Goal: Task Accomplishment & Management: Manage account settings

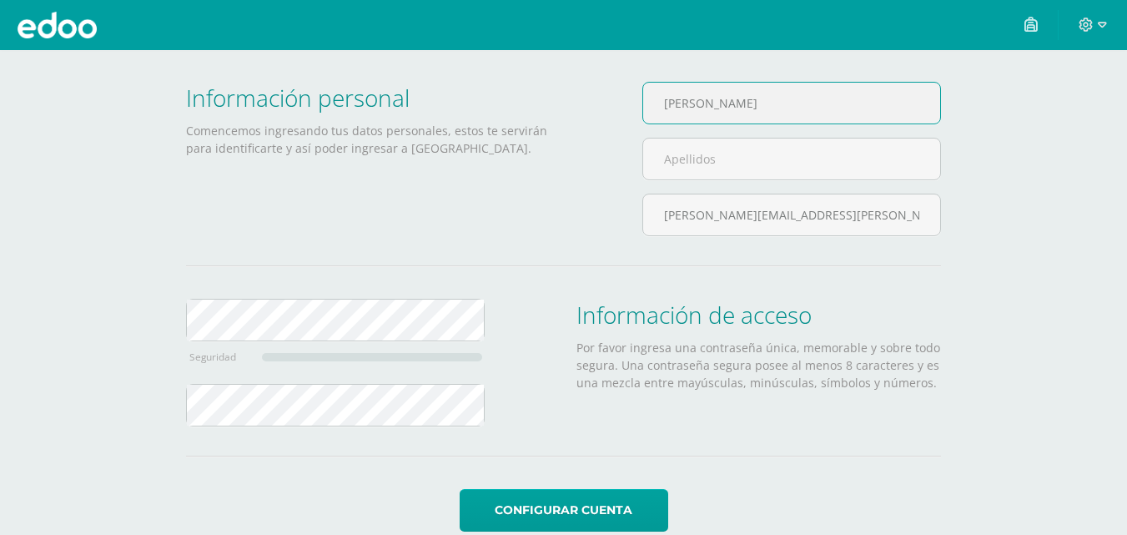
scroll to position [108, 0]
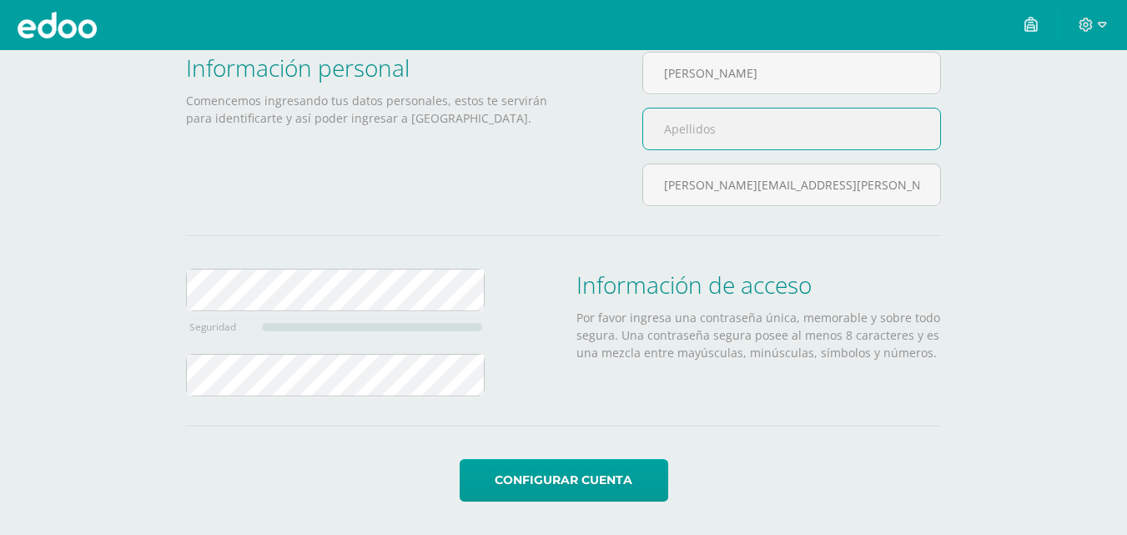
click at [708, 138] on input "text" at bounding box center [791, 128] width 297 height 41
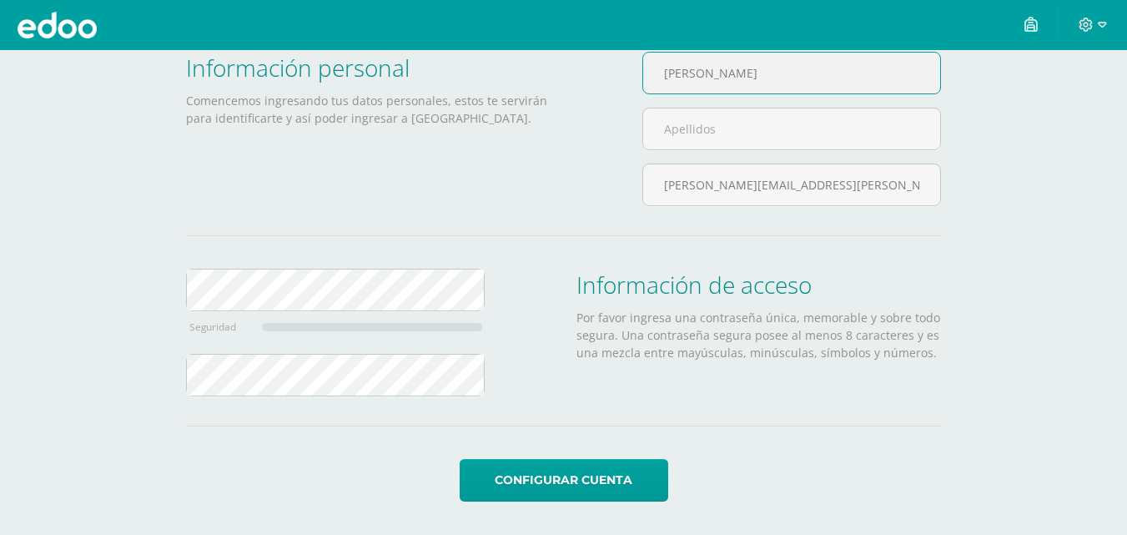
drag, startPoint x: 749, startPoint y: 71, endPoint x: 697, endPoint y: 76, distance: 51.9
click at [697, 76] on input "Magali Garcia" at bounding box center [791, 73] width 297 height 41
type input "[PERSON_NAME]"
click at [706, 130] on input "text" at bounding box center [791, 128] width 297 height 41
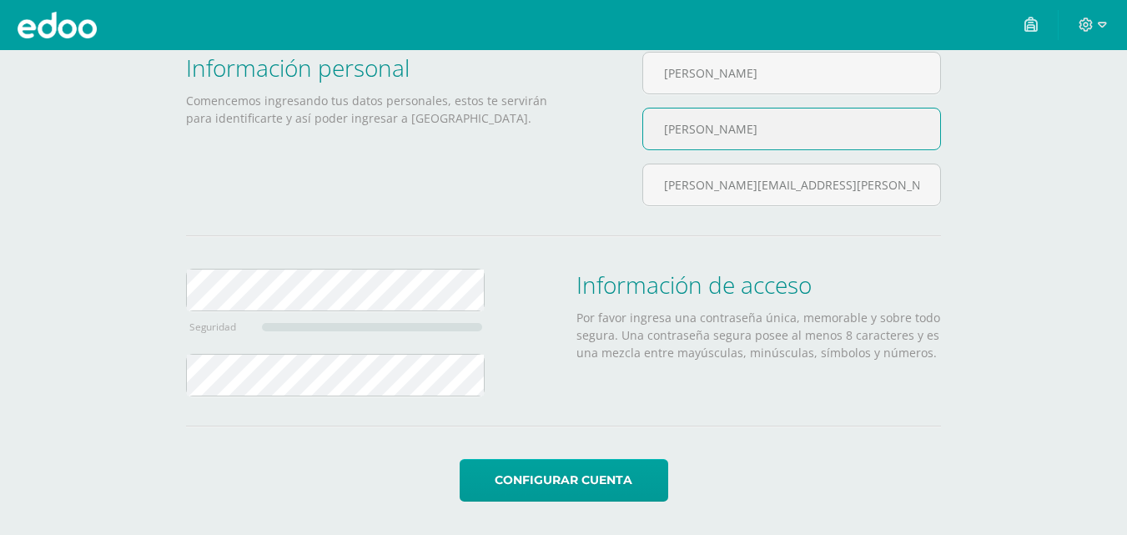
type input "García"
click at [173, 294] on div "Seguridad" at bounding box center [335, 339] width 325 height 141
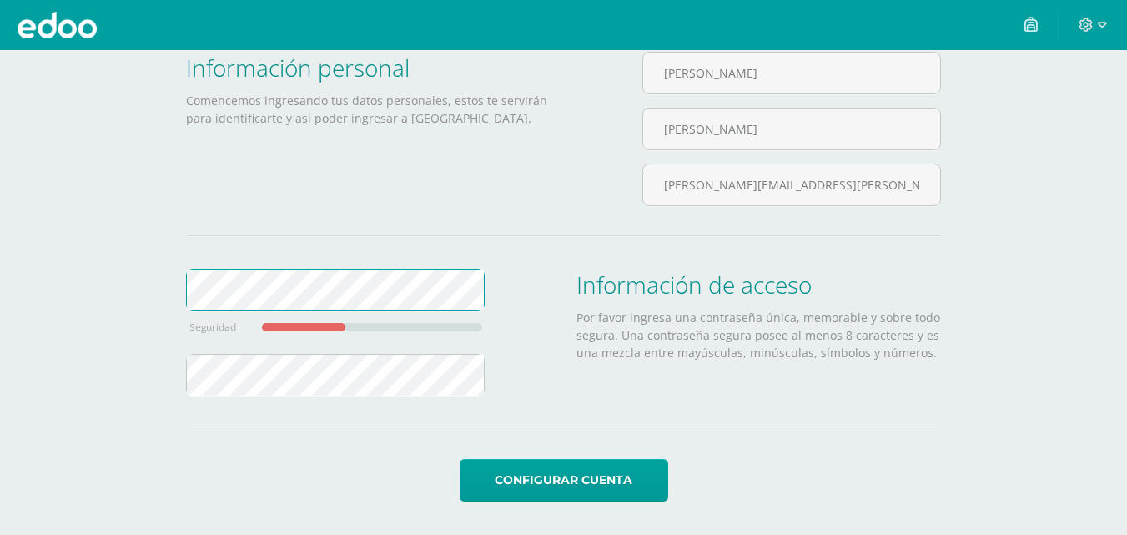
click at [136, 291] on div "Configuración de cuenta Información personal Comencemos ingresando tus datos pe…" at bounding box center [563, 238] width 1127 height 592
click at [311, 439] on form "Información personal Comencemos ingresando tus datos personales, estos te servi…" at bounding box center [563, 277] width 755 height 450
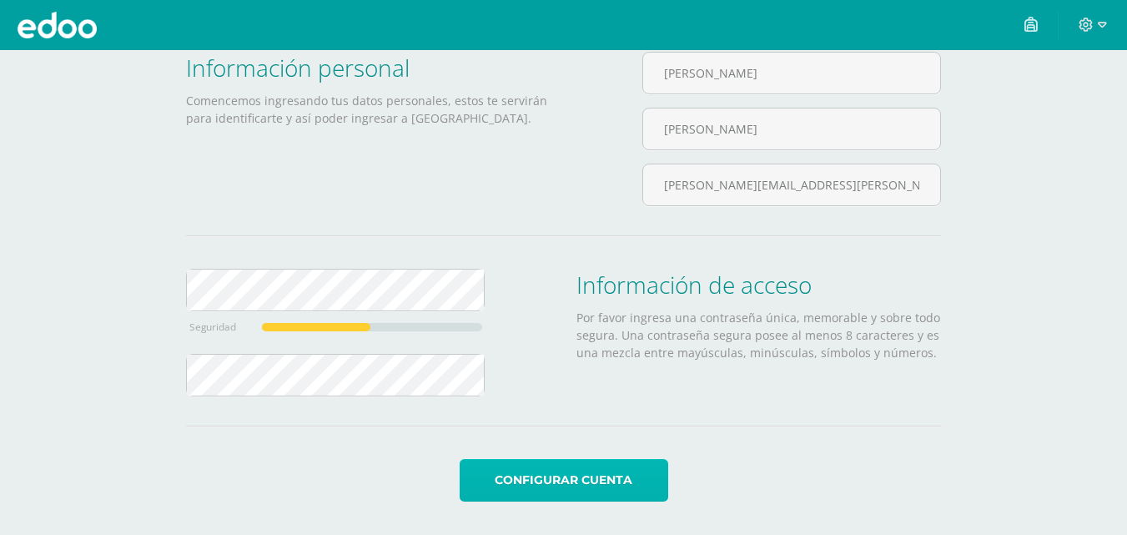
click at [599, 493] on button "Configurar cuenta" at bounding box center [564, 480] width 208 height 43
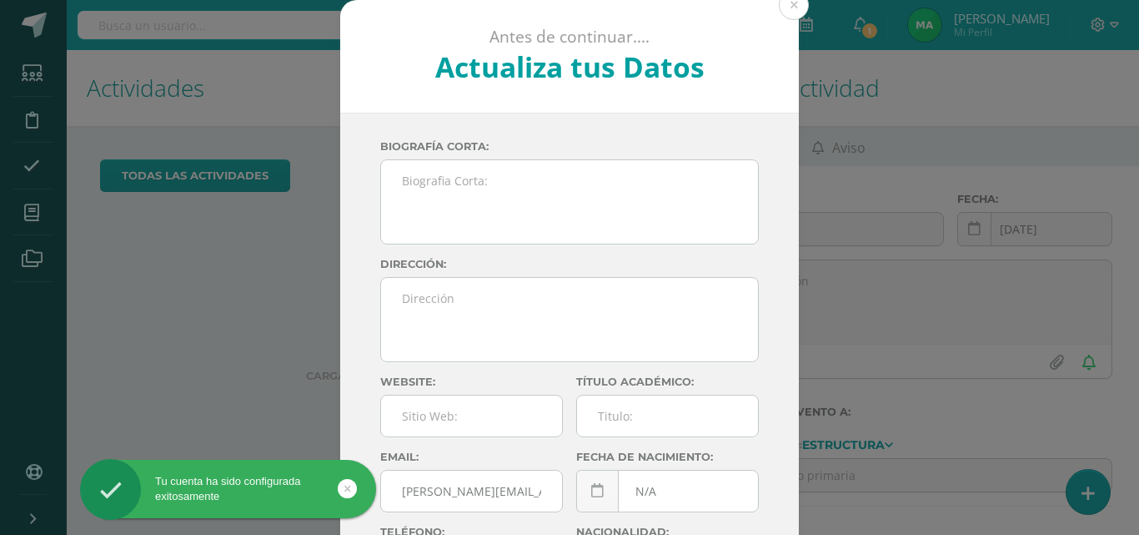
click at [342, 481] on link at bounding box center [347, 488] width 19 height 19
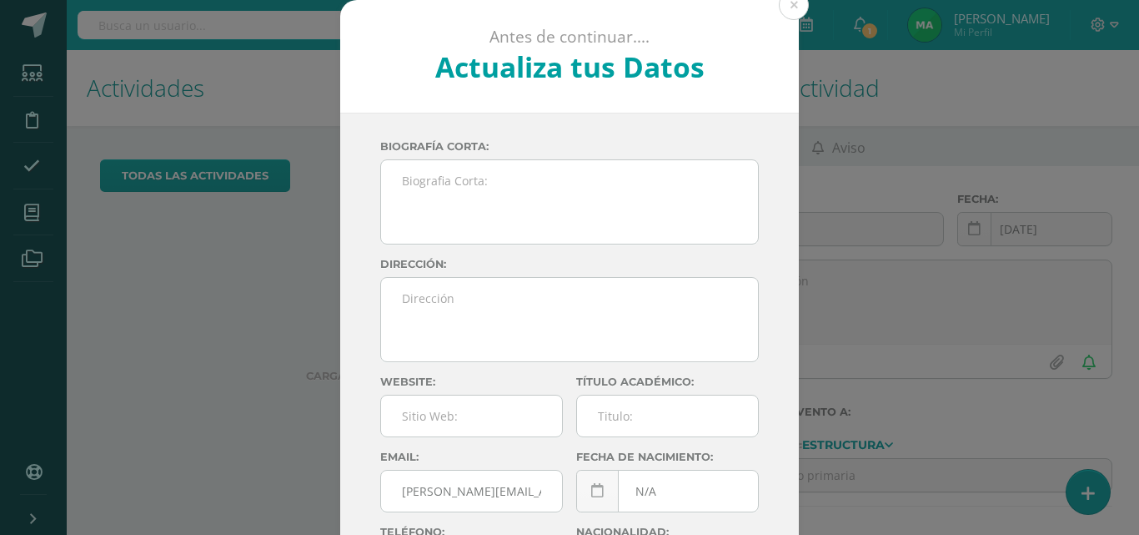
click at [415, 214] on textarea at bounding box center [569, 201] width 377 height 83
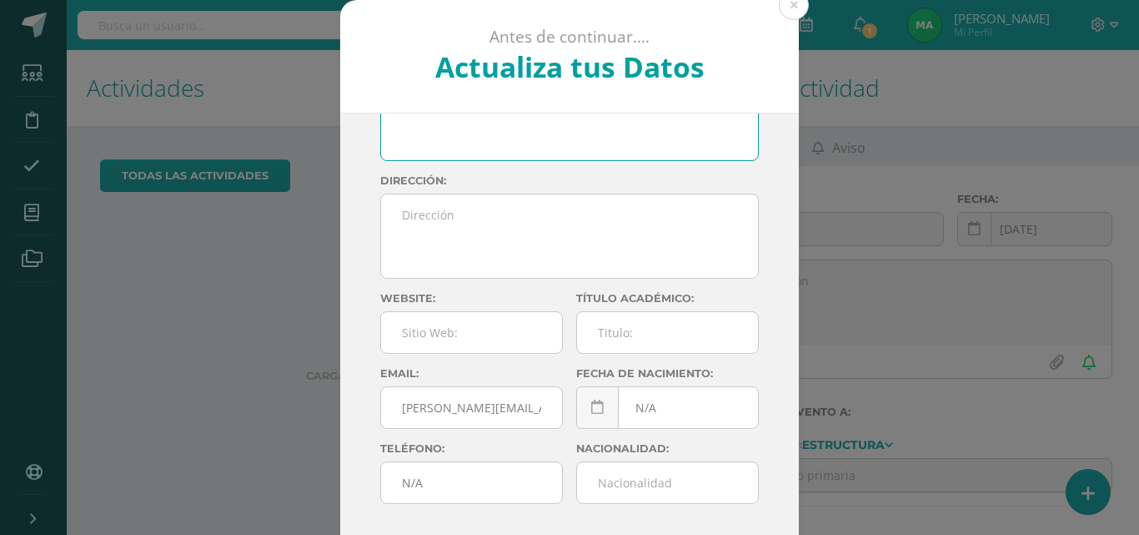
scroll to position [85, 0]
click at [651, 411] on div "N/A [DATE] Mo Tu We Th Fr Sa Su 28 29 30 31 1 2 3 4 5 6 7 8 9 10 11 12 13 14 15…" at bounding box center [667, 412] width 183 height 56
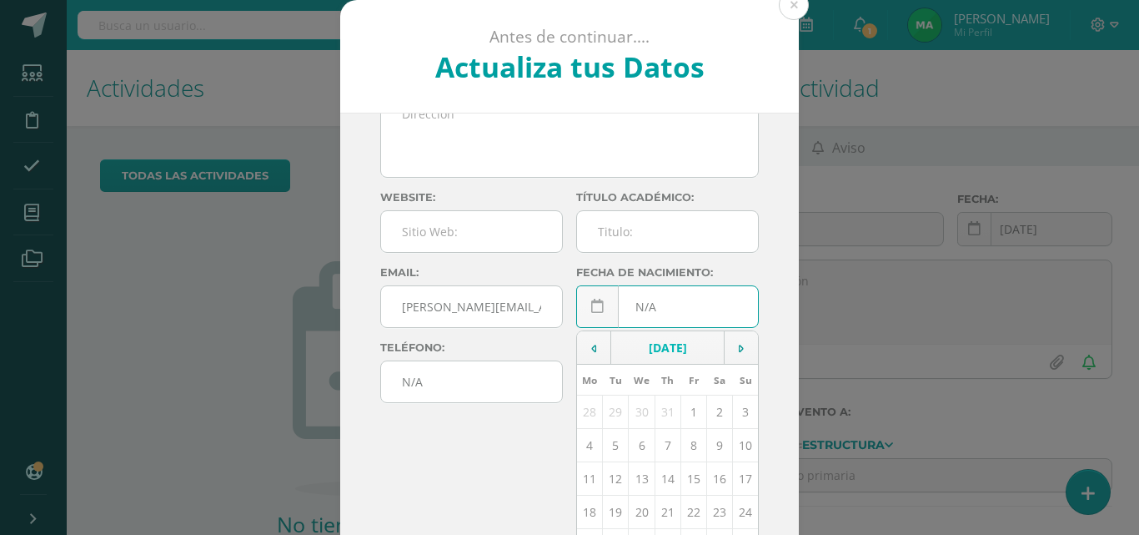
scroll to position [239, 0]
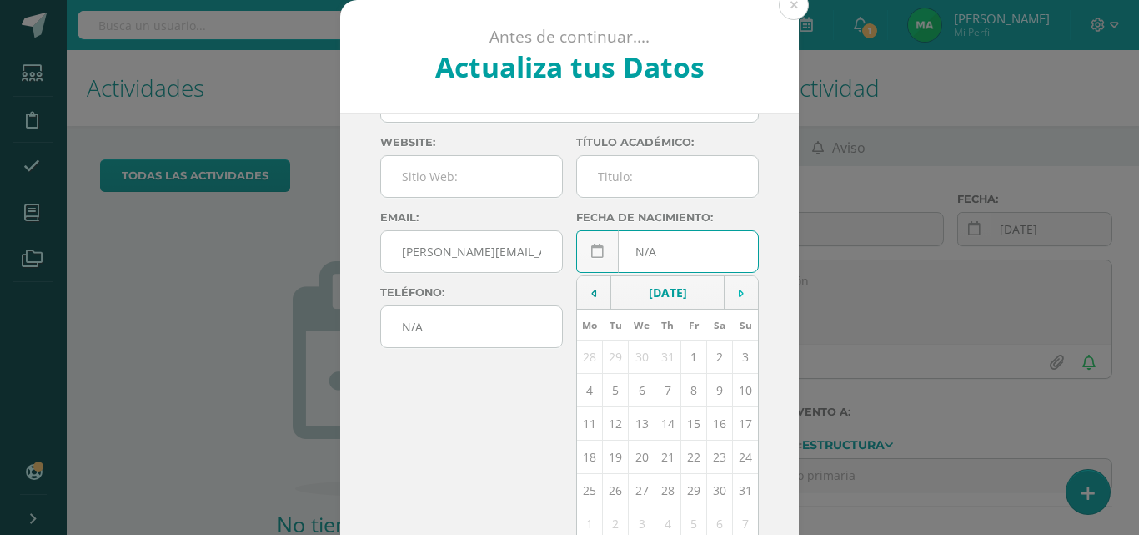
click at [725, 296] on td at bounding box center [742, 292] width 34 height 33
click at [590, 294] on td at bounding box center [594, 292] width 34 height 33
click at [681, 359] on td "4" at bounding box center [694, 355] width 26 height 33
type input "[DATE]"
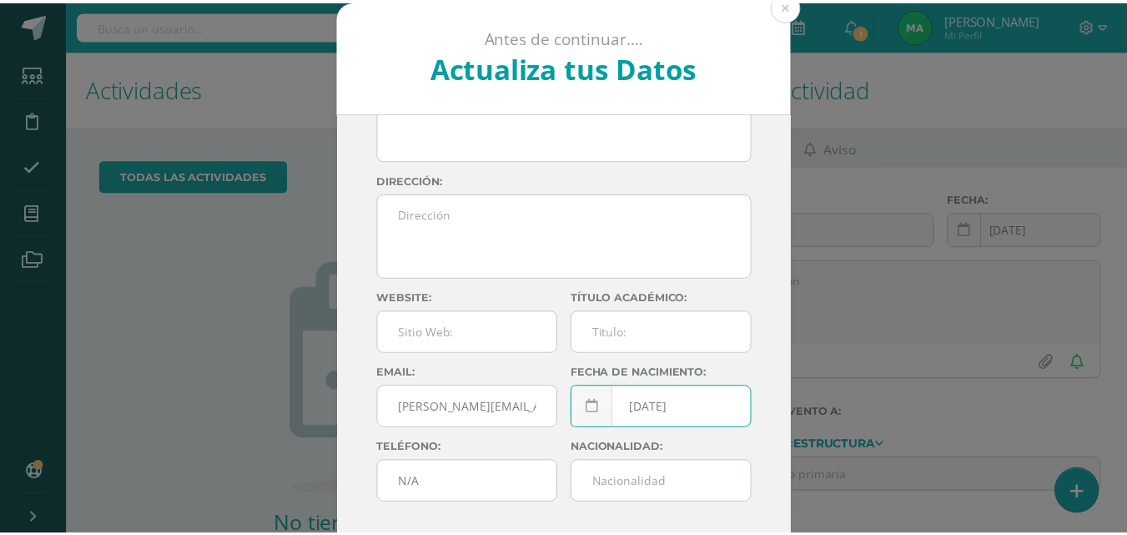
scroll to position [85, 0]
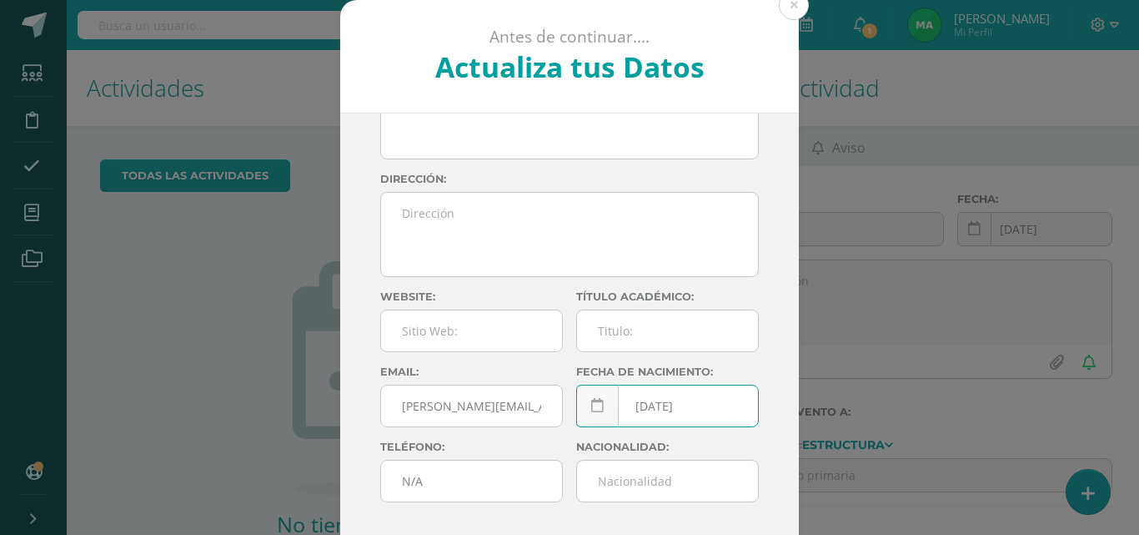
click at [797, 8] on button at bounding box center [794, 5] width 30 height 30
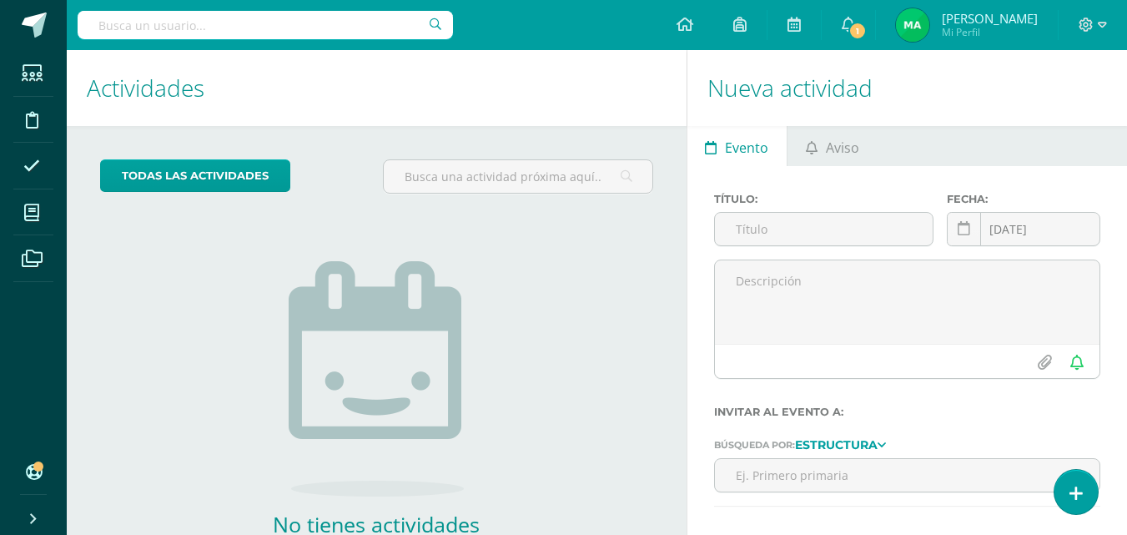
click at [929, 25] on img at bounding box center [912, 24] width 33 height 33
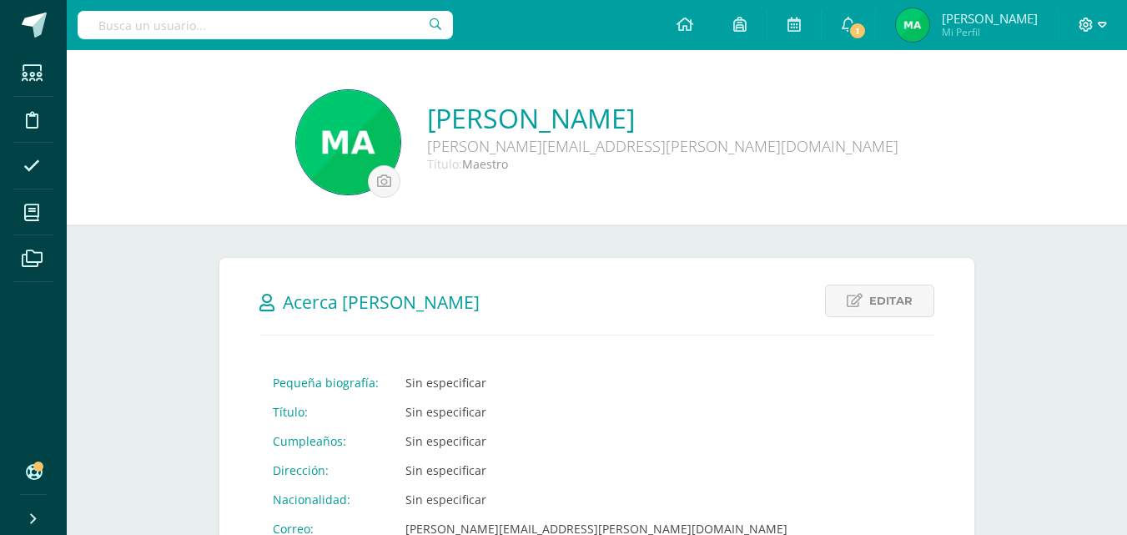
click at [1083, 27] on icon at bounding box center [1085, 25] width 15 height 15
click at [1042, 122] on link "Cerrar sesión" at bounding box center [1040, 114] width 132 height 24
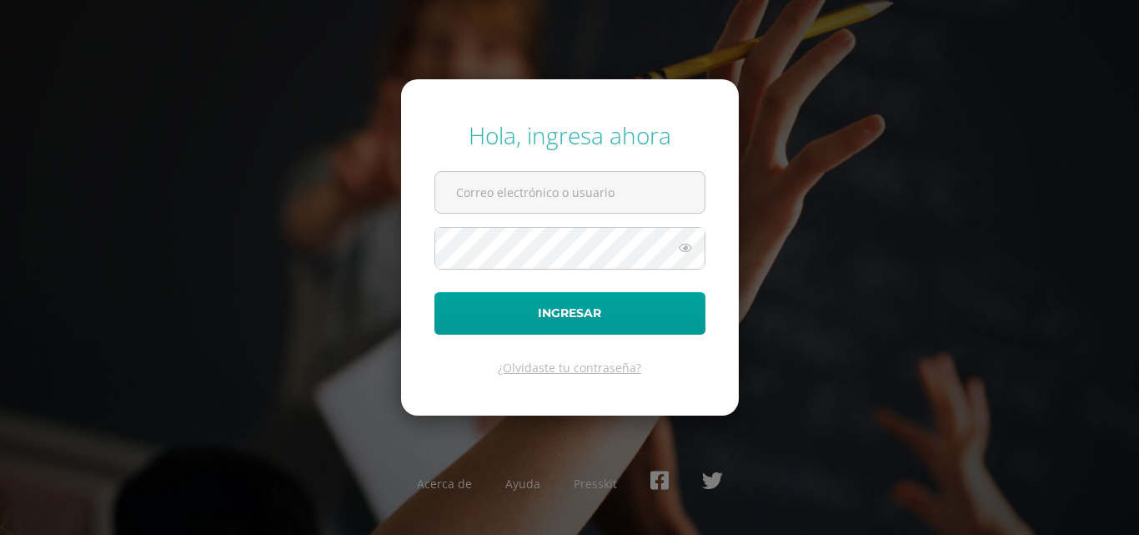
click at [428, 196] on form "Hola, ingresa ahora Ingresar ¿Olvidaste tu contraseña?" at bounding box center [570, 246] width 338 height 335
click at [495, 211] on input "text" at bounding box center [569, 192] width 269 height 41
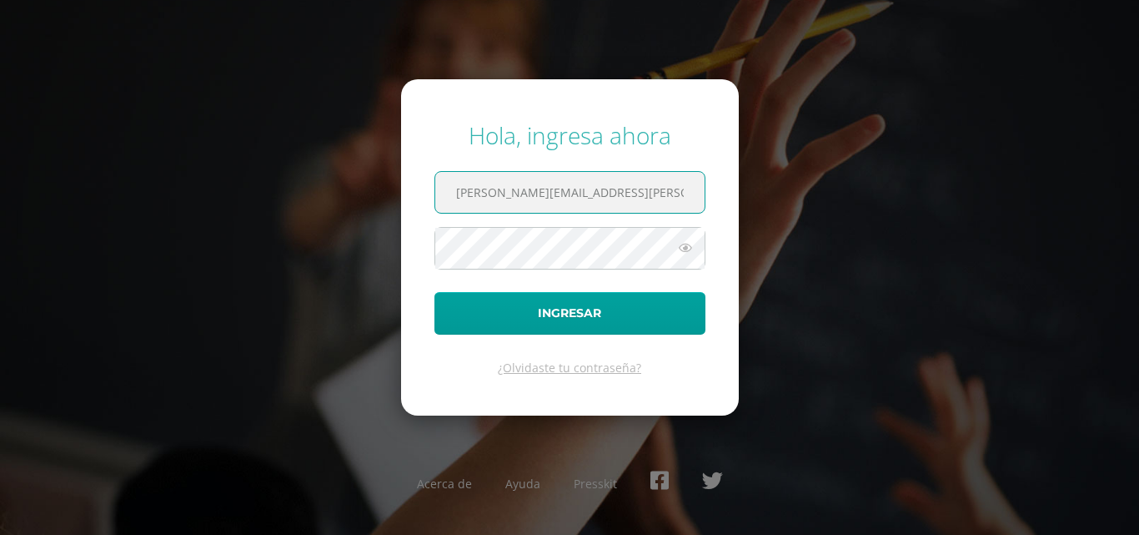
type input "[PERSON_NAME][EMAIL_ADDRESS][PERSON_NAME][DOMAIN_NAME]"
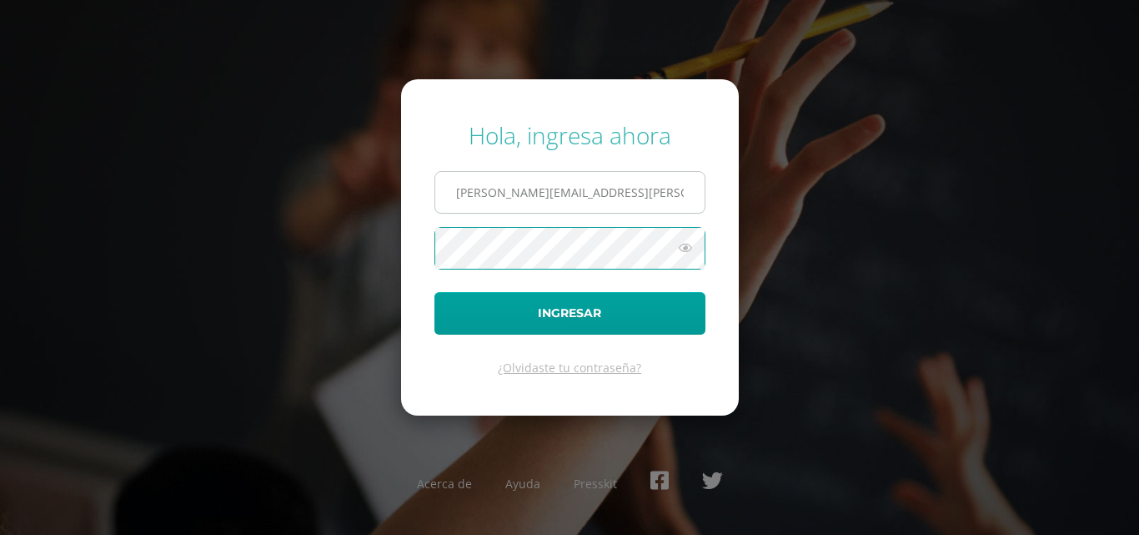
click at [435, 292] on button "Ingresar" at bounding box center [570, 313] width 271 height 43
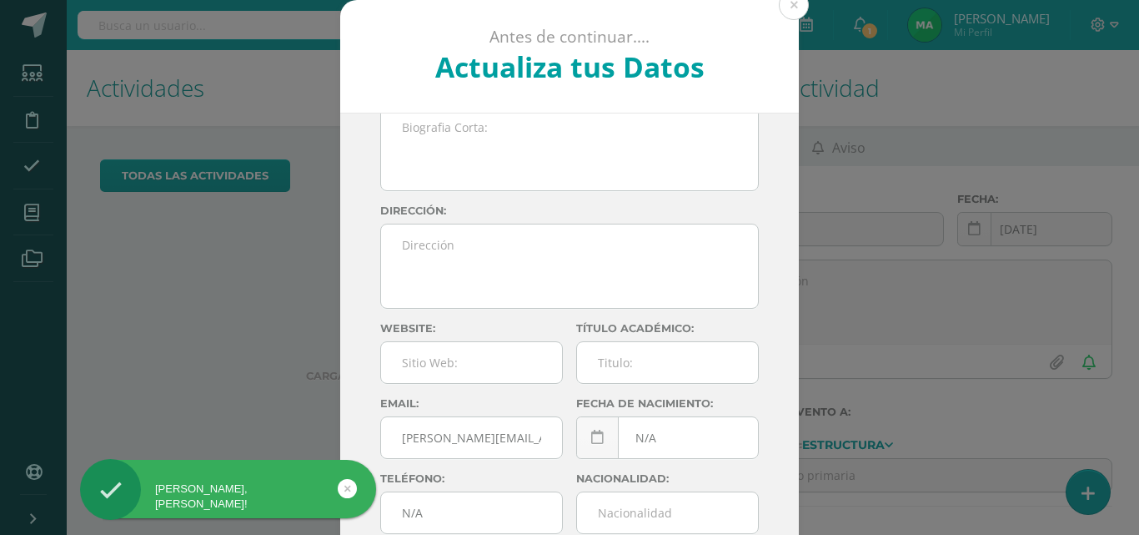
scroll to position [85, 0]
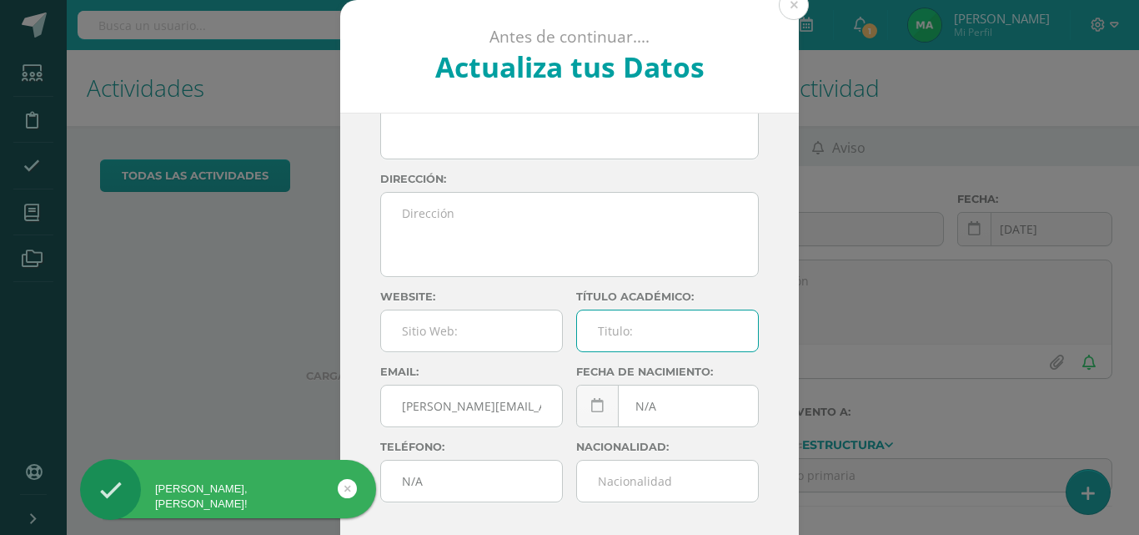
click at [640, 343] on input "text" at bounding box center [667, 330] width 181 height 41
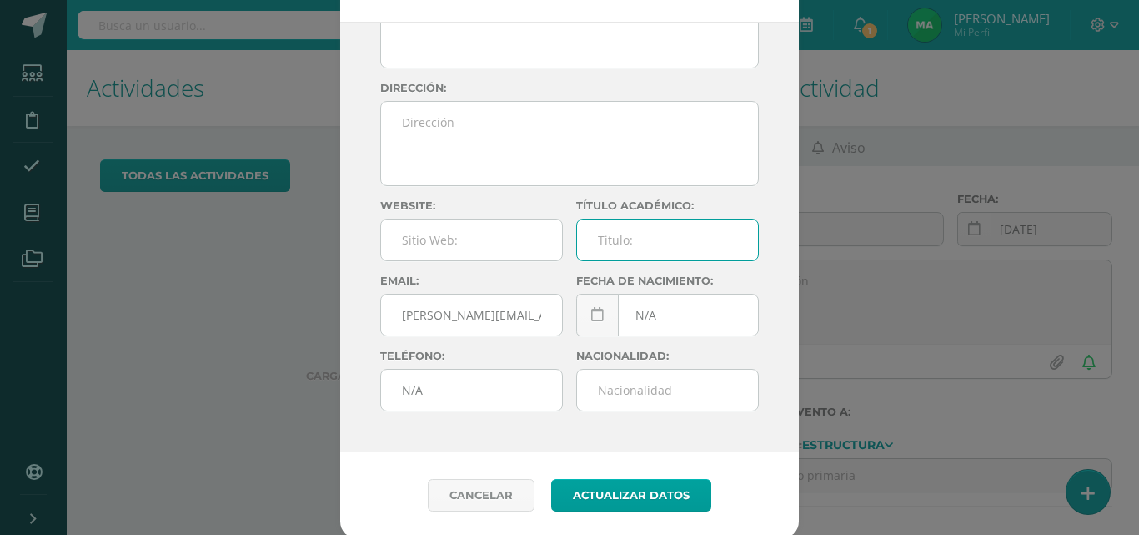
scroll to position [94, 0]
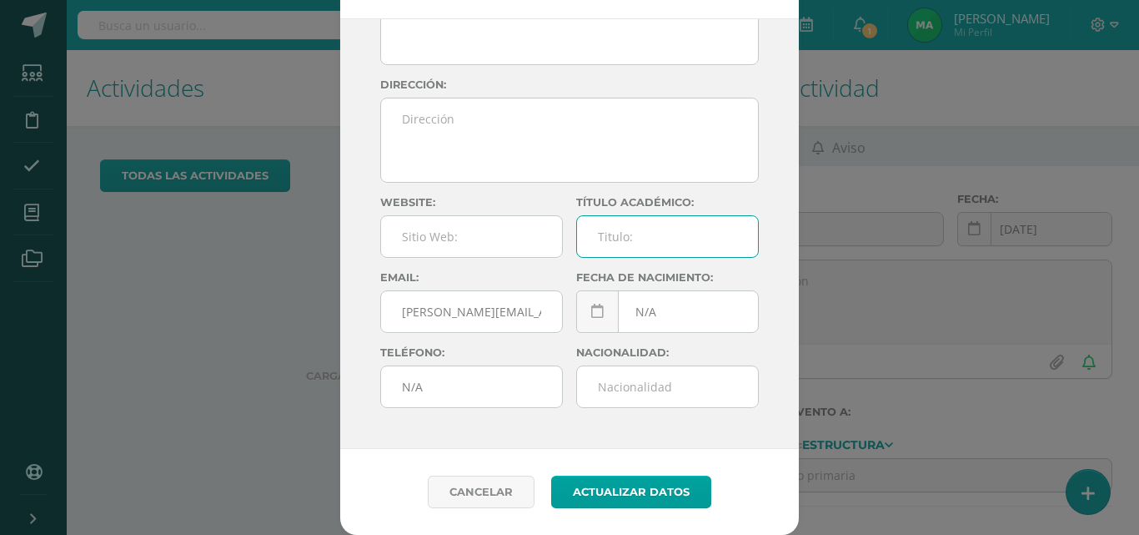
click at [633, 396] on input "text" at bounding box center [667, 386] width 181 height 41
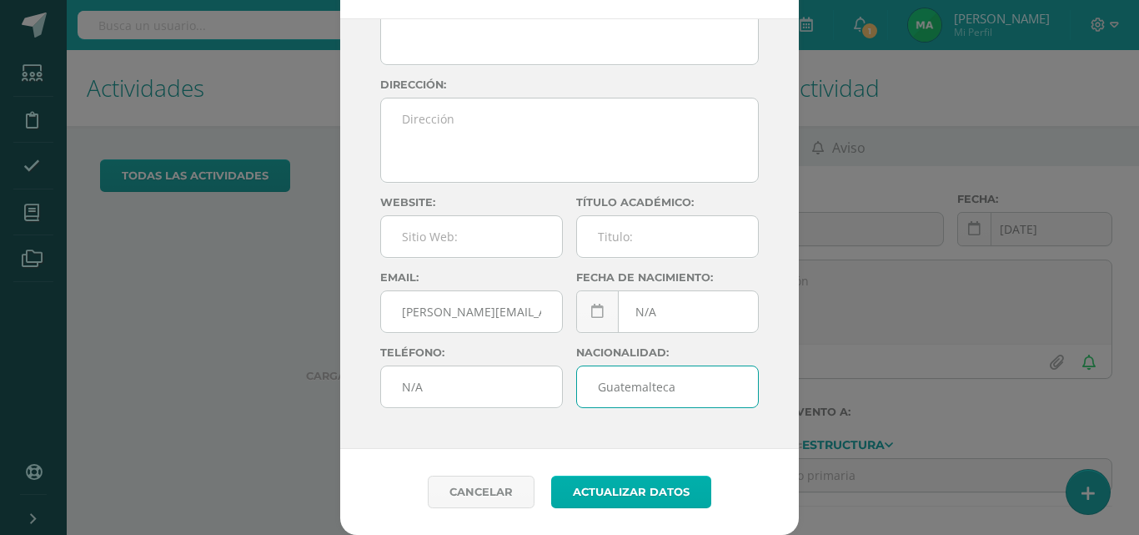
type input "Guatemalteca"
click at [671, 492] on button "Actualizar datos" at bounding box center [631, 491] width 160 height 33
